Goal: Information Seeking & Learning: Learn about a topic

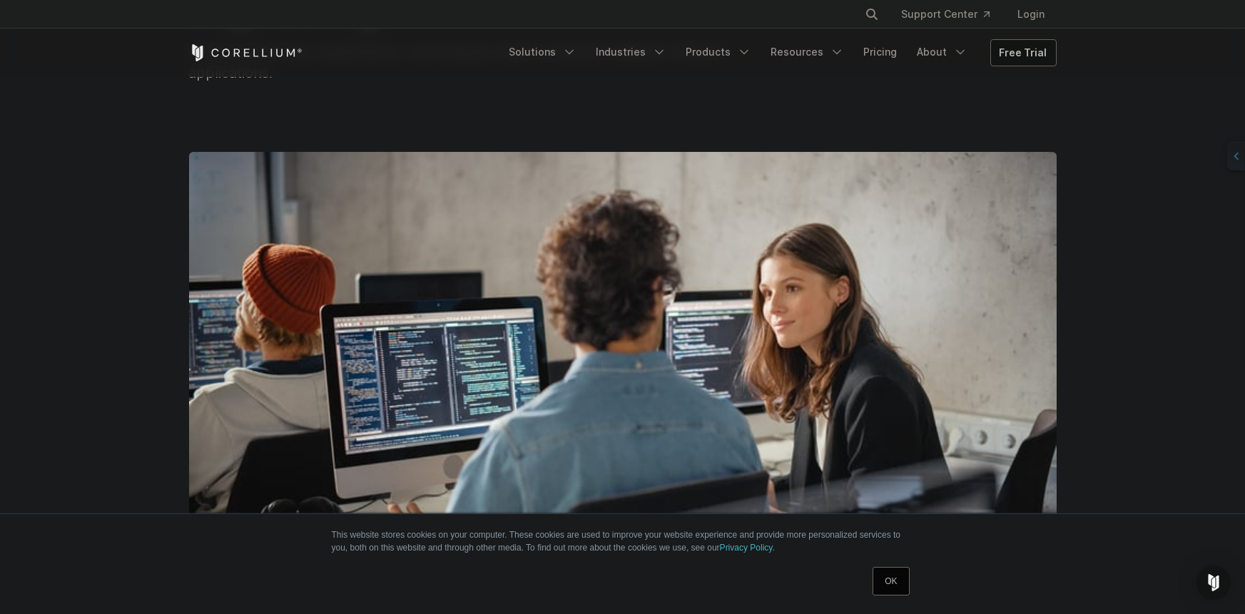
scroll to position [234, 0]
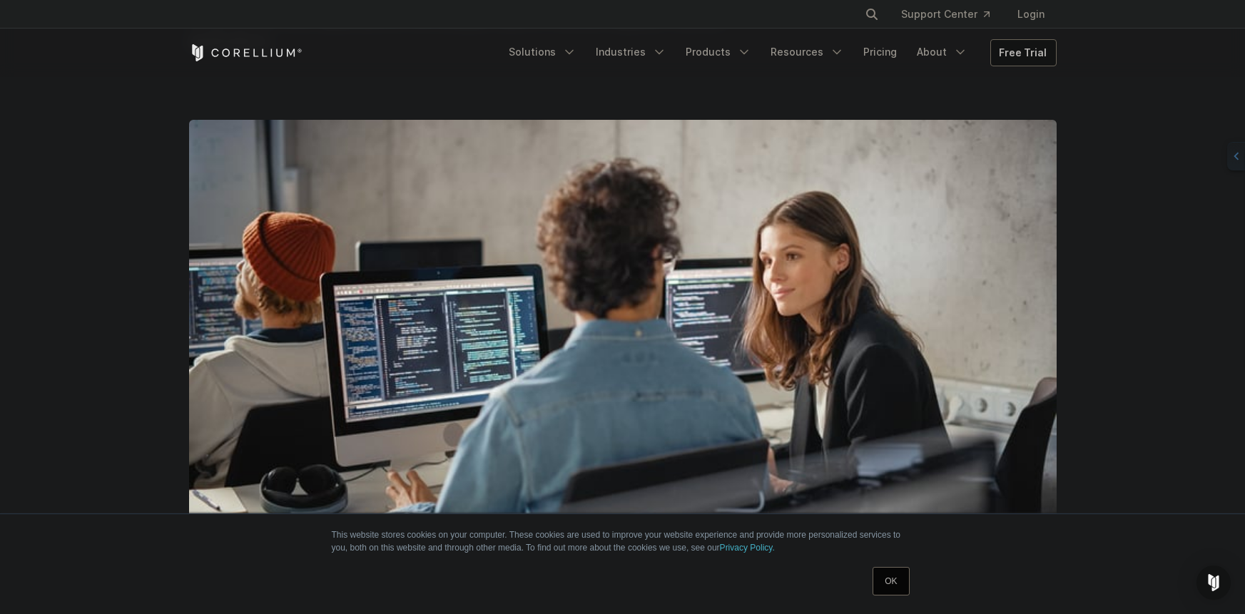
click at [896, 579] on link "OK" at bounding box center [891, 581] width 36 height 29
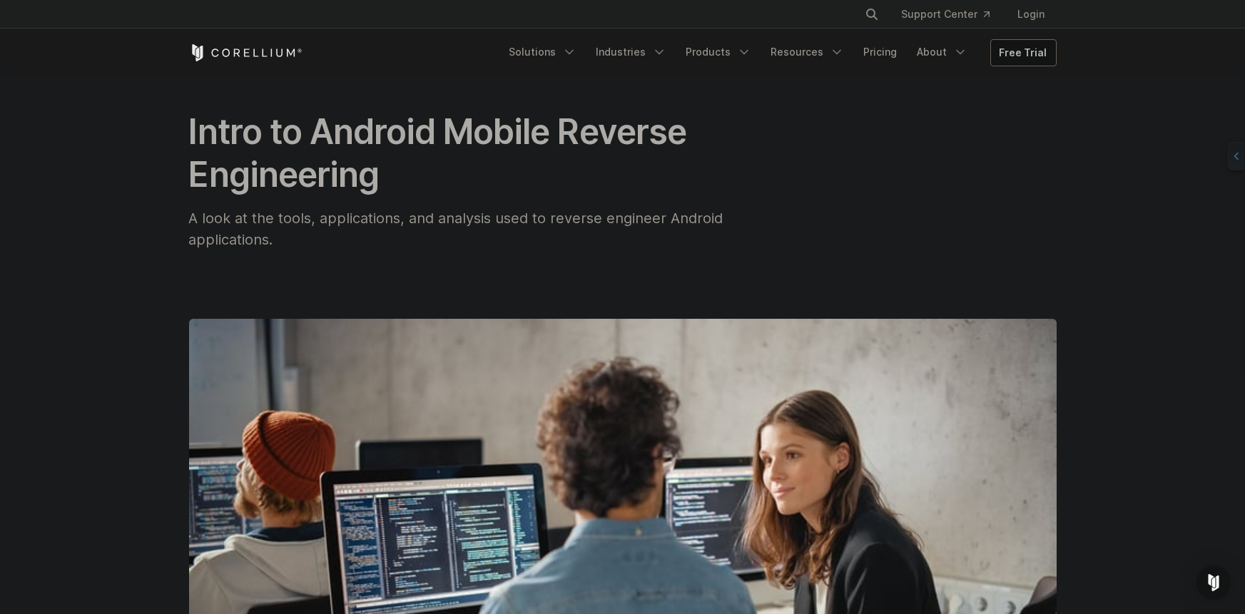
scroll to position [0, 0]
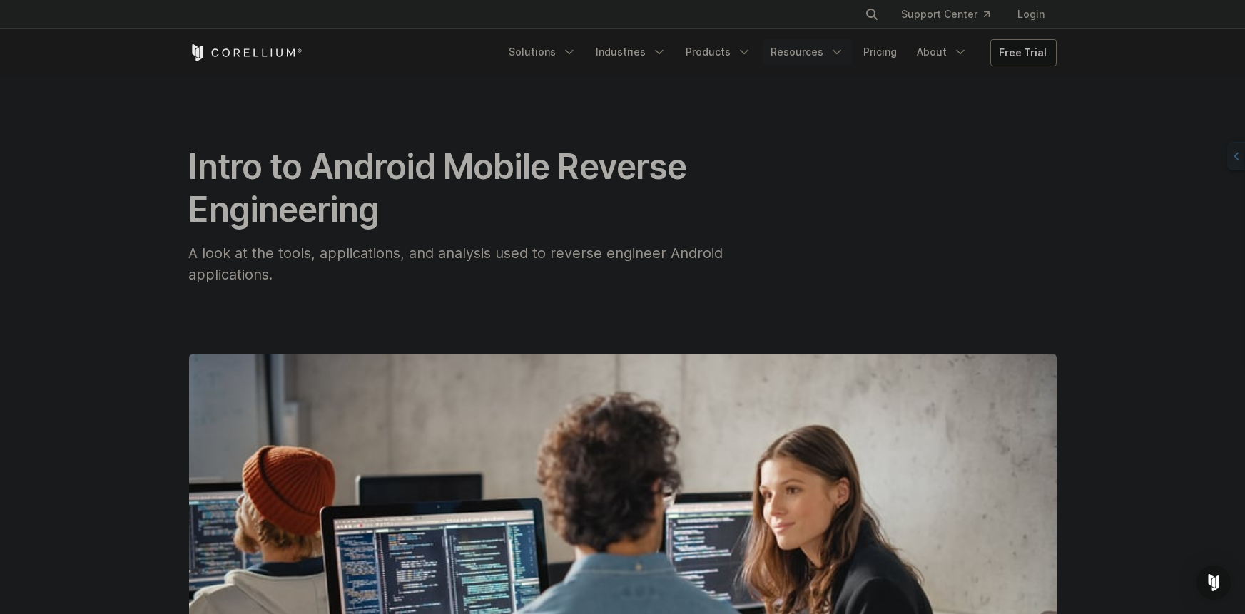
click at [826, 57] on link "Resources" at bounding box center [808, 52] width 90 height 26
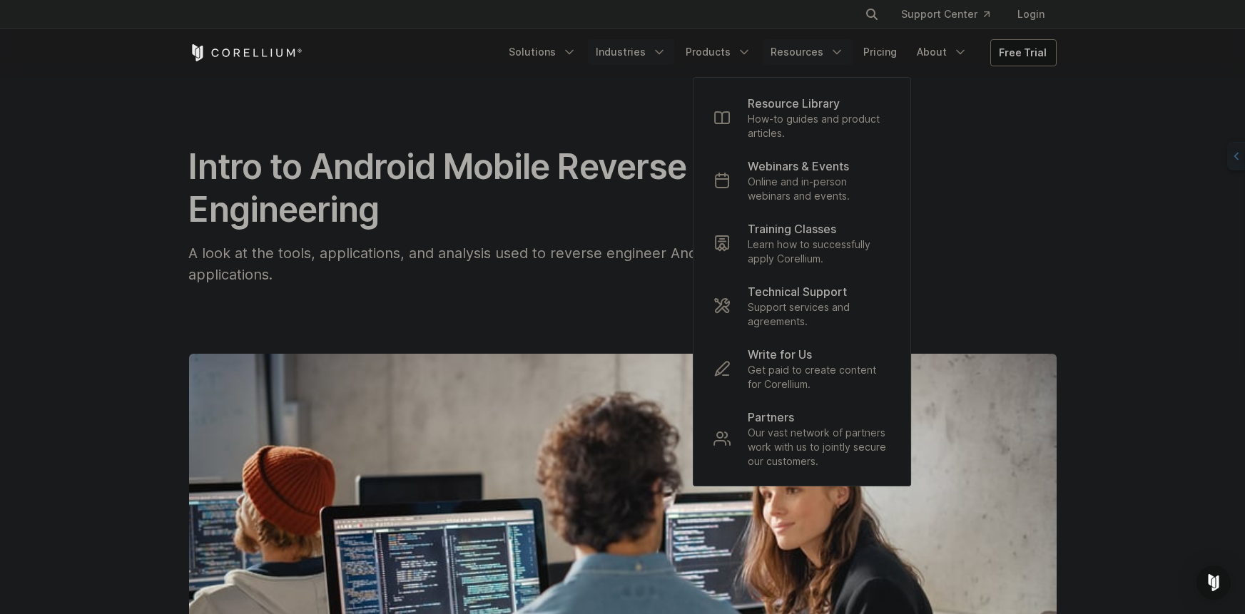
click at [656, 55] on link "Industries" at bounding box center [631, 52] width 87 height 26
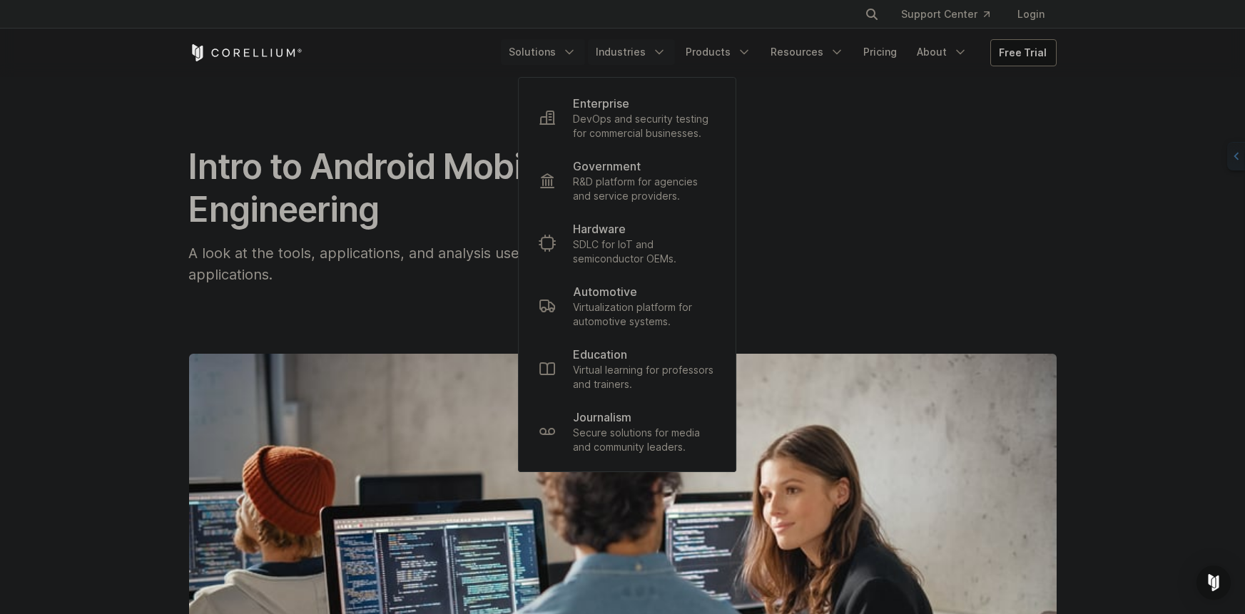
click at [571, 55] on link "Solutions" at bounding box center [543, 52] width 84 height 26
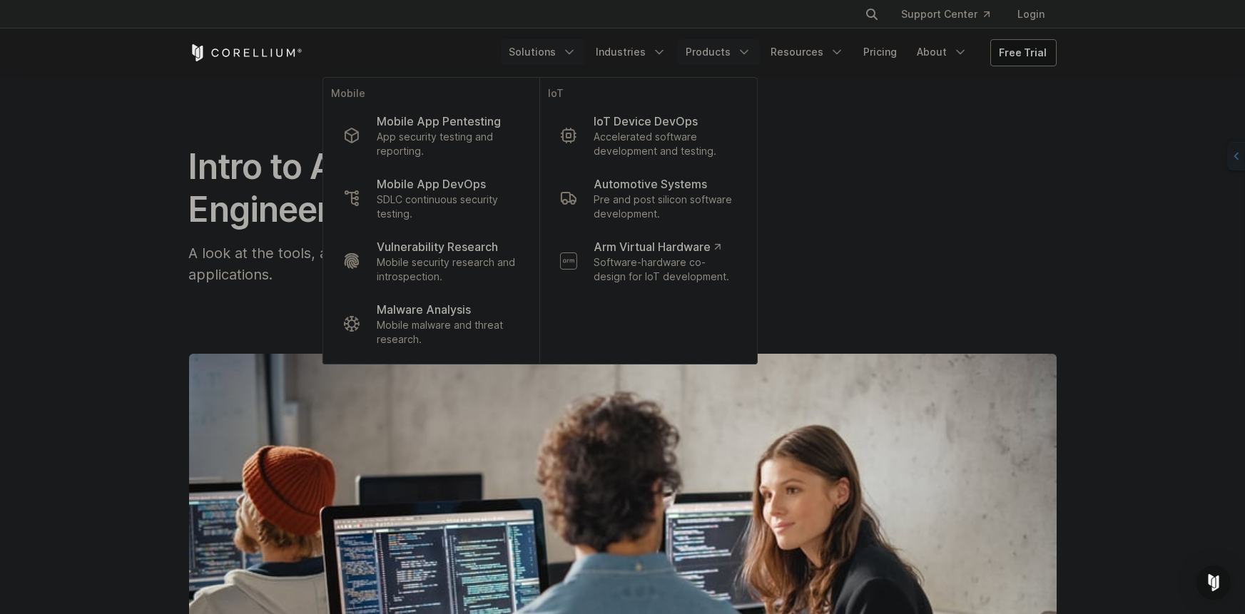
click at [747, 53] on icon "Navigation Menu" at bounding box center [744, 52] width 14 height 14
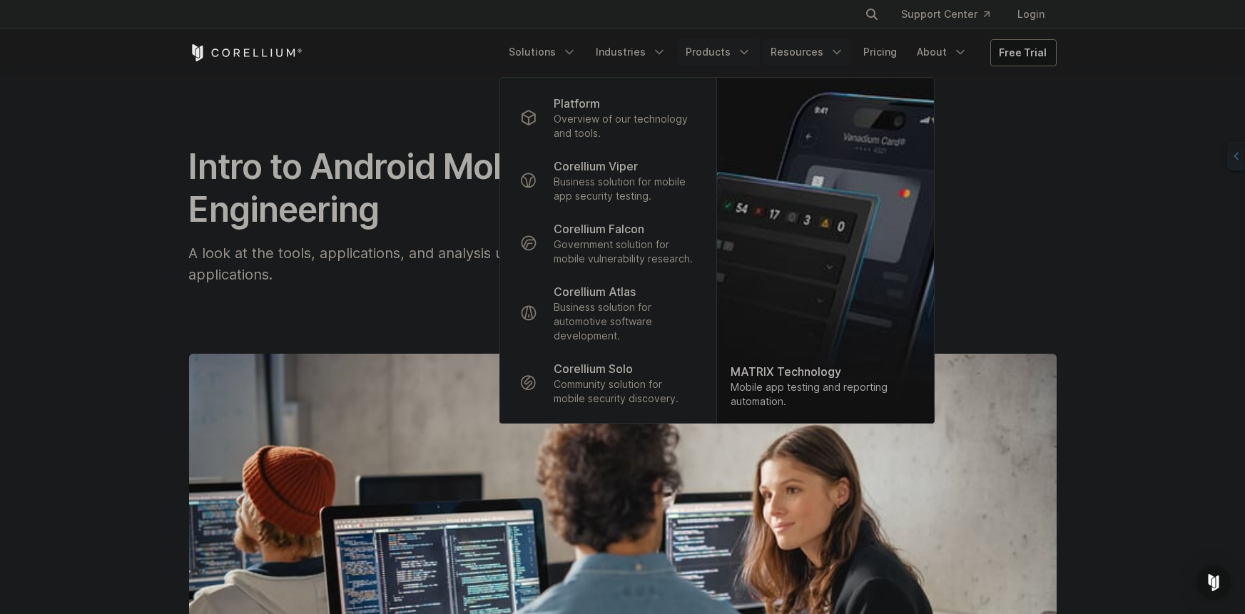
click at [817, 57] on link "Resources" at bounding box center [808, 52] width 90 height 26
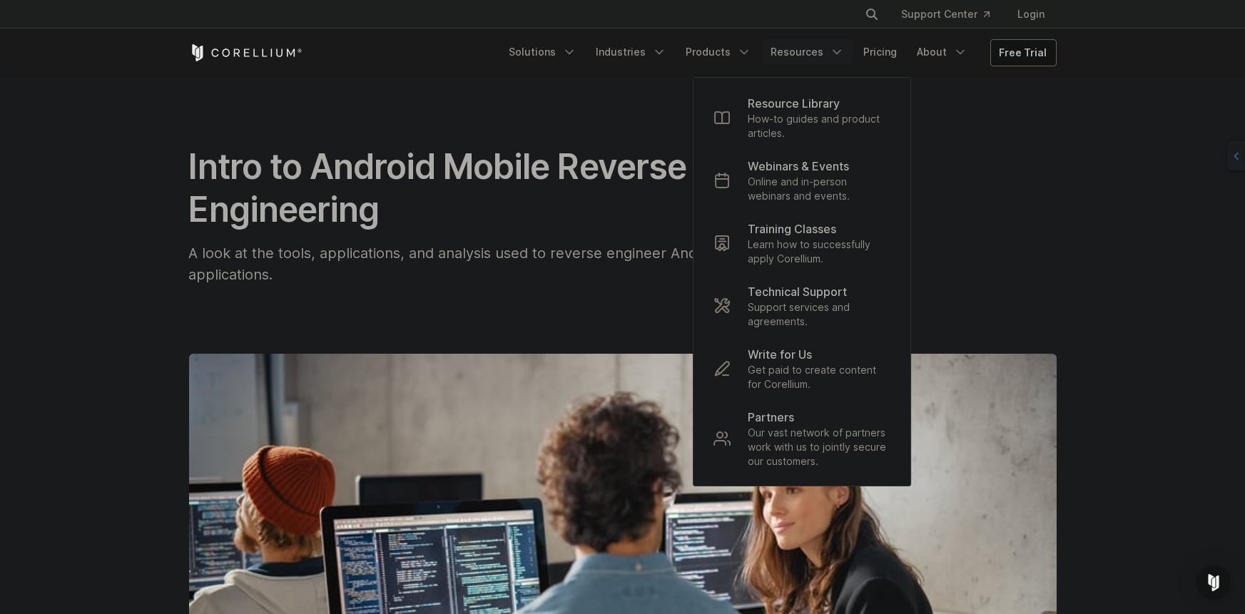
click at [966, 163] on div "Intro to Android Mobile Reverse Engineering A look at the tools, applications, …" at bounding box center [623, 216] width 868 height 140
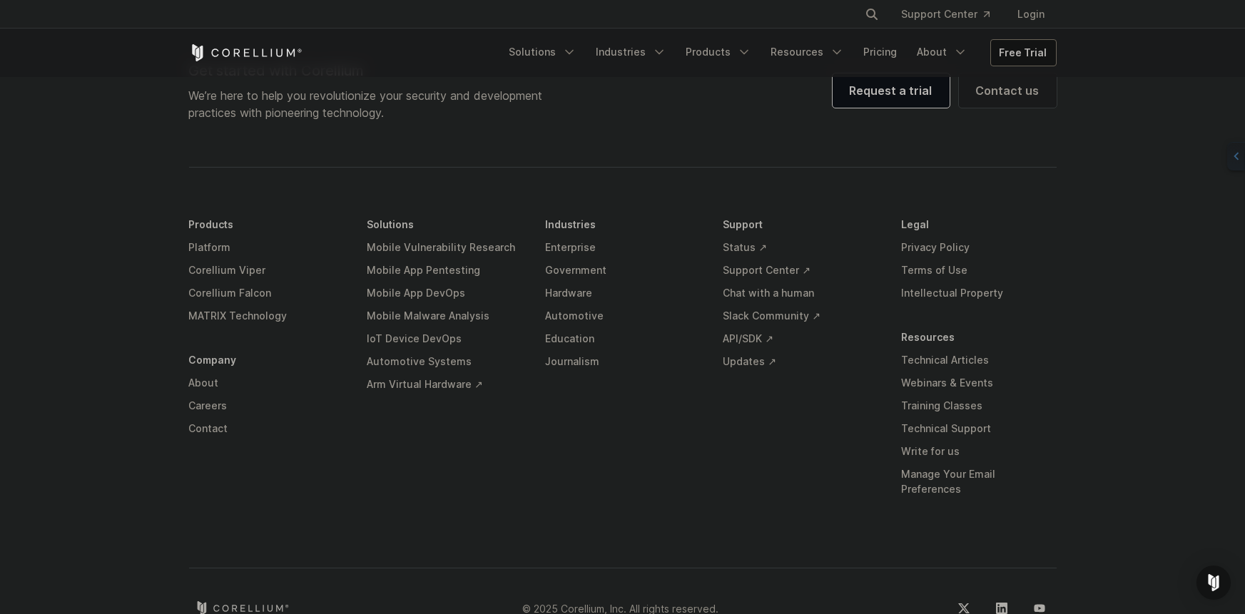
scroll to position [8353, 0]
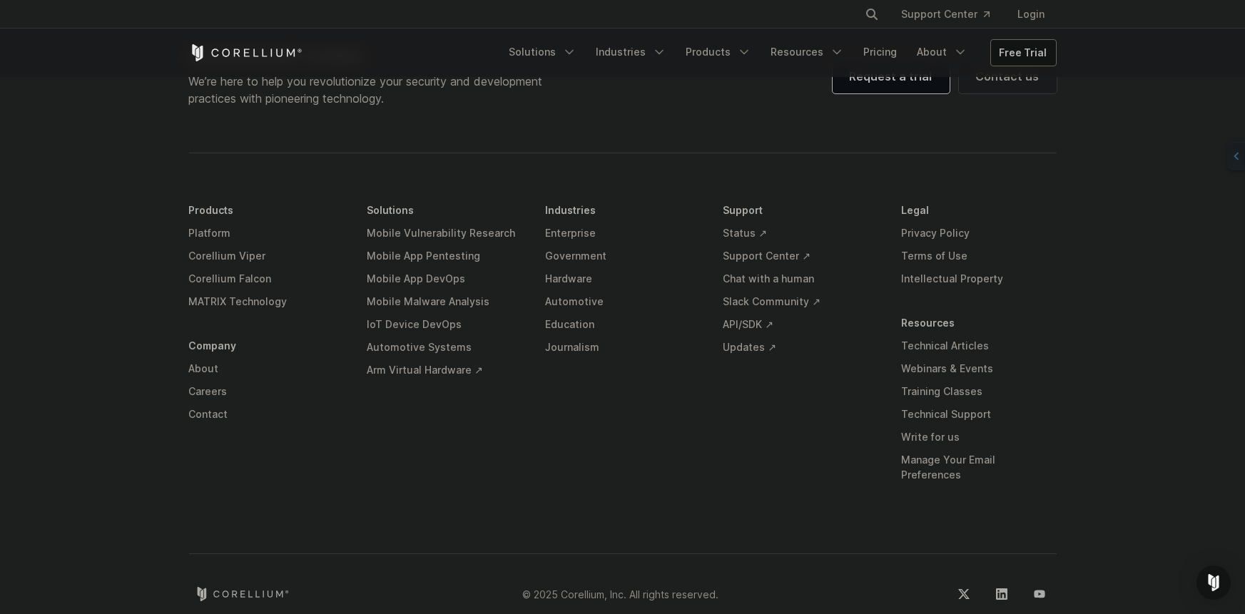
click at [525, 113] on div "Get started with Corellium We’re here to help you revolutionize your security a…" at bounding box center [623, 329] width 896 height 566
